Goal: Transaction & Acquisition: Obtain resource

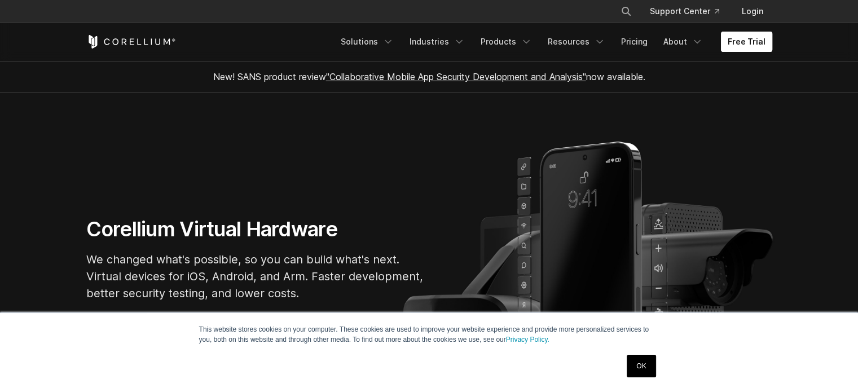
click at [738, 42] on link "Free Trial" at bounding box center [746, 42] width 51 height 20
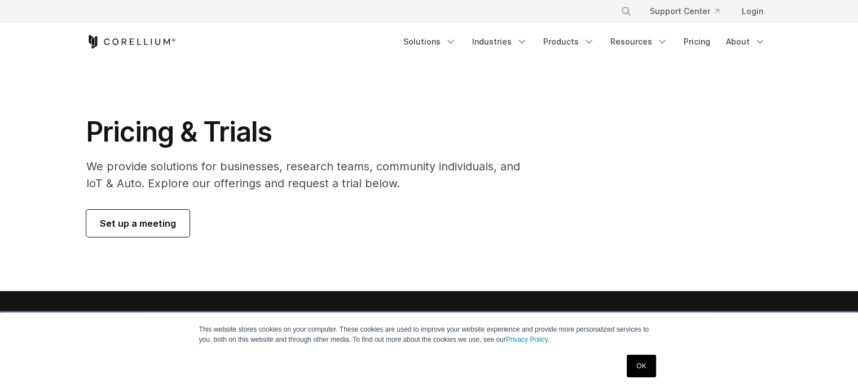
click at [151, 215] on link "Set up a meeting" at bounding box center [137, 223] width 103 height 27
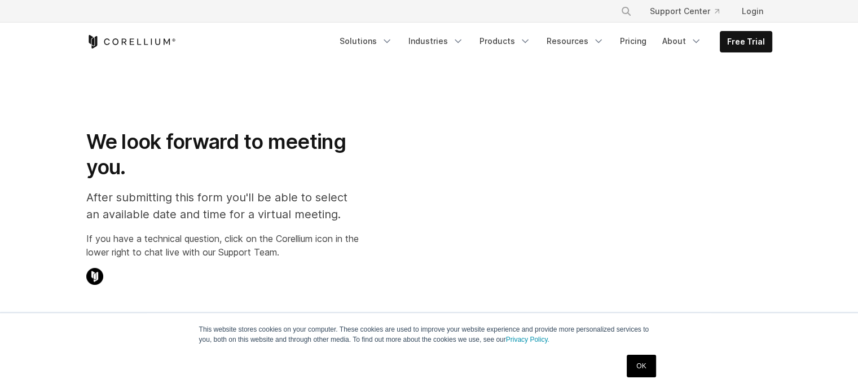
select select "**"
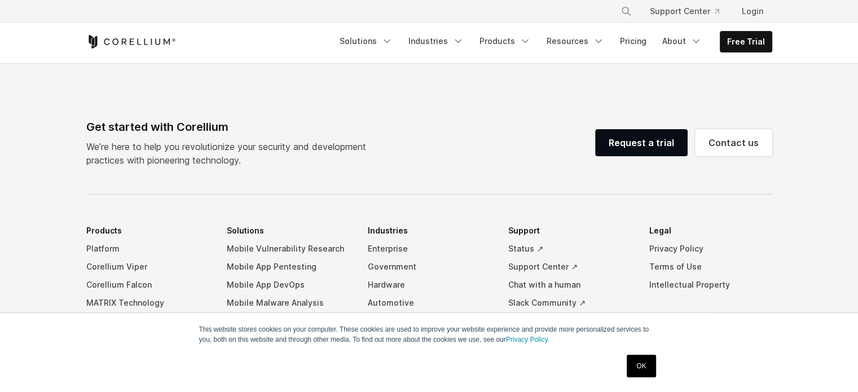
scroll to position [677, 0]
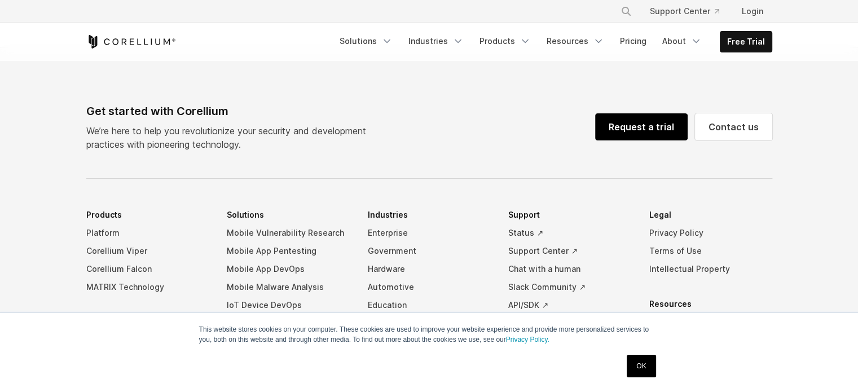
click at [650, 119] on link "Request a trial" at bounding box center [641, 126] width 92 height 27
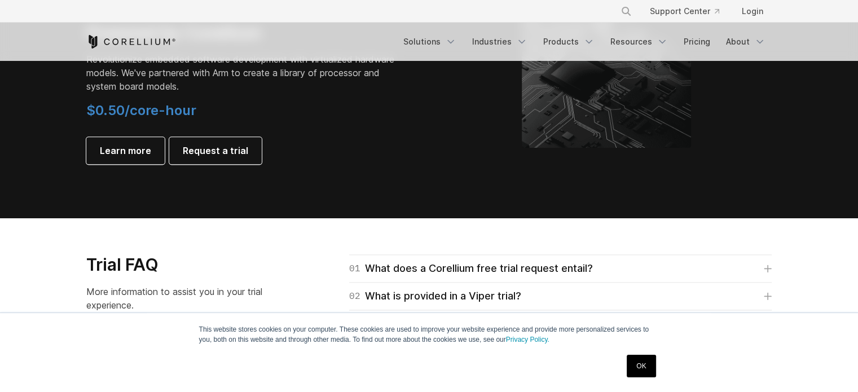
scroll to position [1353, 0]
